Goal: Task Accomplishment & Management: Use online tool/utility

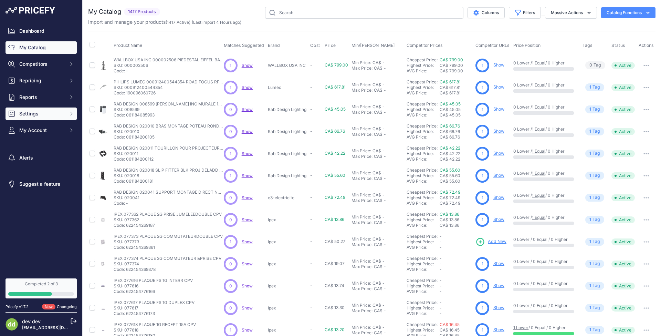
click at [72, 114] on icon "Sidebar" at bounding box center [72, 114] width 6 height 6
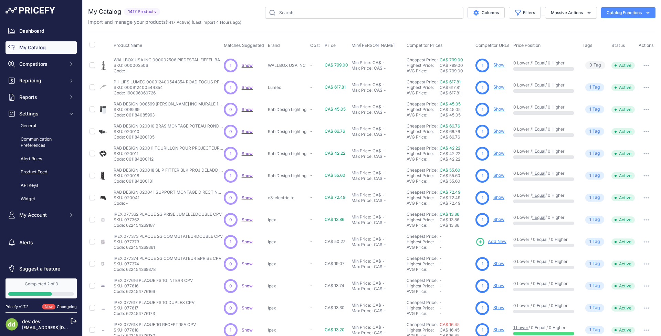
click at [32, 172] on link "Product Feed" at bounding box center [41, 172] width 71 height 12
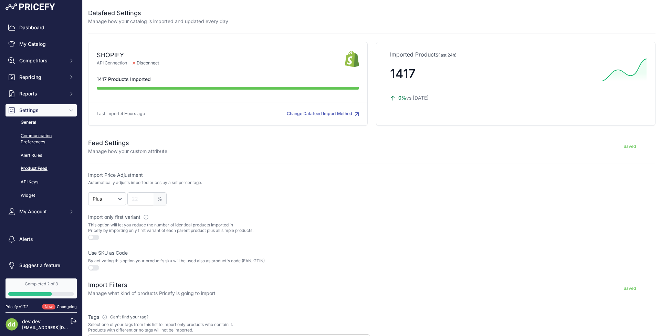
scroll to position [3, 0]
click at [62, 80] on span "Repricing" at bounding box center [41, 77] width 45 height 7
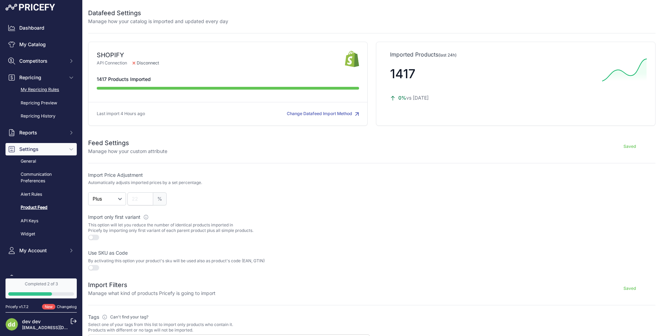
click at [44, 88] on link "My Repricing Rules" at bounding box center [41, 90] width 71 height 12
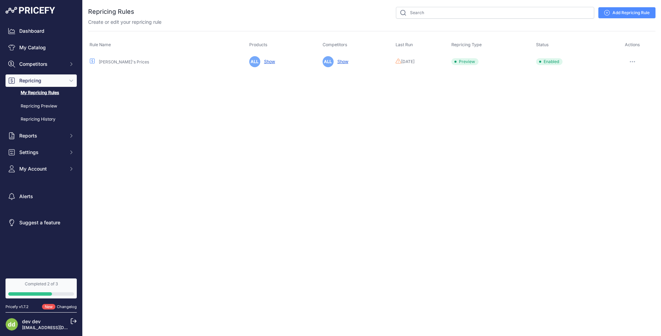
click at [635, 61] on button "button" at bounding box center [633, 62] width 14 height 10
click at [619, 96] on button "Reprice Now" at bounding box center [632, 98] width 44 height 11
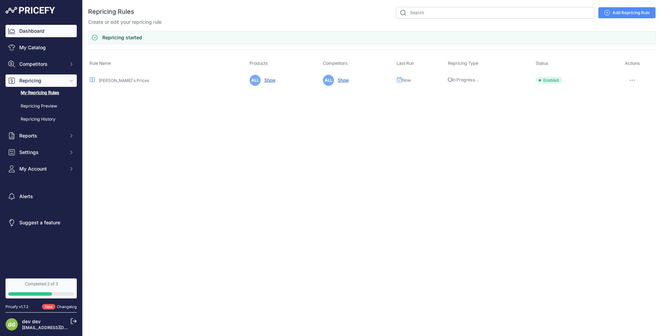
click at [34, 31] on link "Dashboard" at bounding box center [41, 31] width 71 height 12
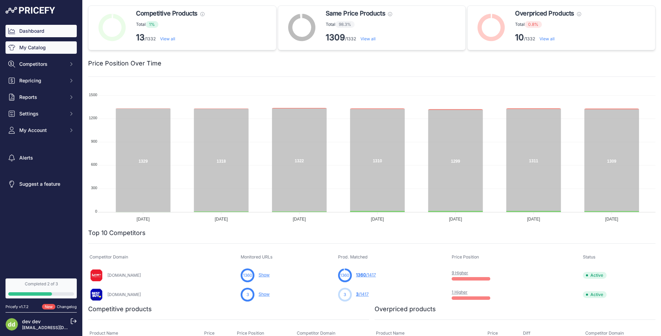
click at [26, 49] on link "My Catalog" at bounding box center [41, 47] width 71 height 12
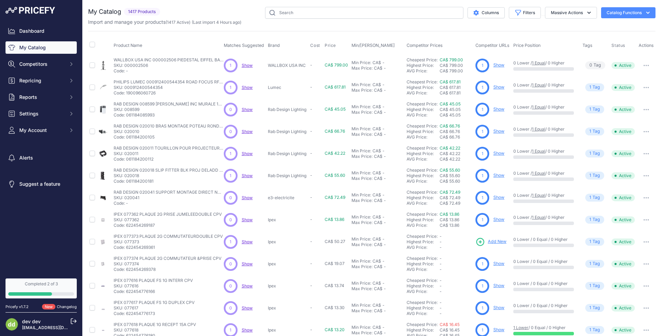
click at [204, 39] on th "Product Name" at bounding box center [167, 45] width 110 height 17
click at [28, 37] on link "Dashboard" at bounding box center [41, 31] width 71 height 12
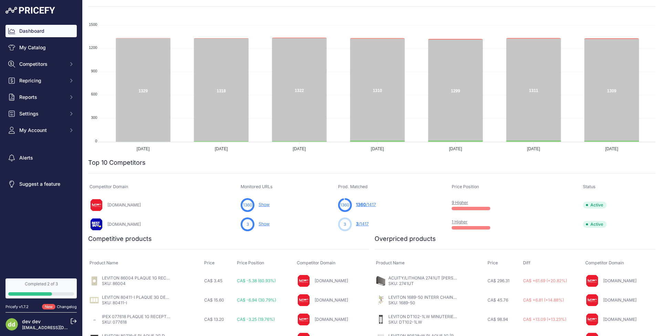
scroll to position [70, 0]
click at [43, 48] on link "My Catalog" at bounding box center [41, 47] width 71 height 12
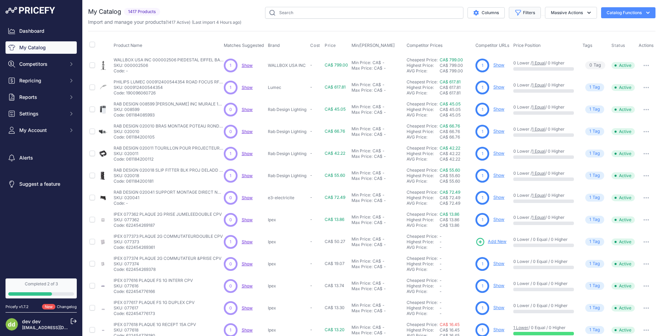
click at [528, 18] on button "Filters" at bounding box center [525, 13] width 32 height 12
select select "0"
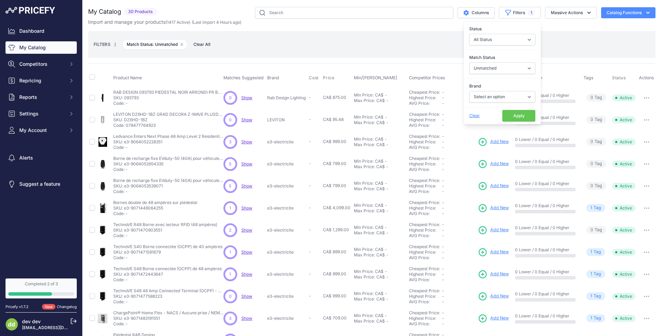
click at [584, 36] on div "FILTERS | Match Status: Unmatched Remove filter option Clear All" at bounding box center [372, 44] width 557 height 19
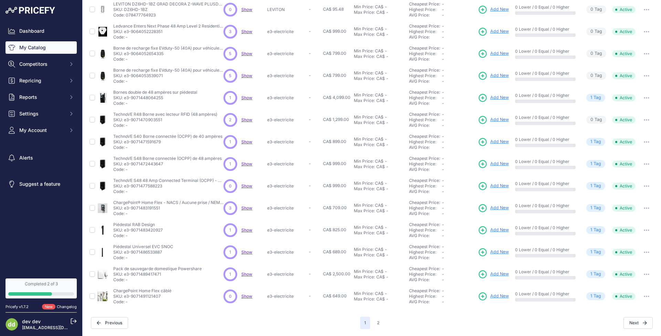
scroll to position [110, 0]
click at [380, 322] on button "2" at bounding box center [378, 323] width 11 height 12
